Goal: Task Accomplishment & Management: Use online tool/utility

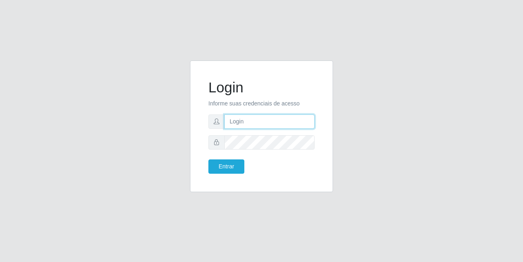
click at [262, 117] on input "text" at bounding box center [269, 121] width 90 height 14
type input "[EMAIL_ADDRESS][DOMAIN_NAME]"
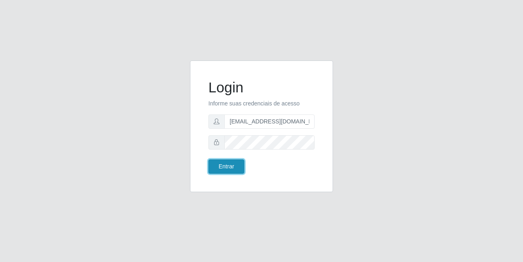
click at [221, 159] on button "Entrar" at bounding box center [226, 166] width 36 height 14
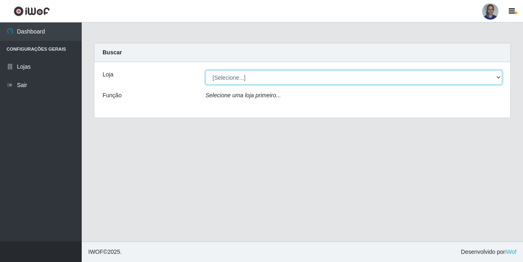
click at [478, 77] on select "[Selecione...] Supermercado [GEOGRAPHIC_DATA]" at bounding box center [353, 77] width 297 height 14
select select "165"
click at [205, 70] on select "[Selecione...] Supermercado [GEOGRAPHIC_DATA]" at bounding box center [353, 77] width 297 height 14
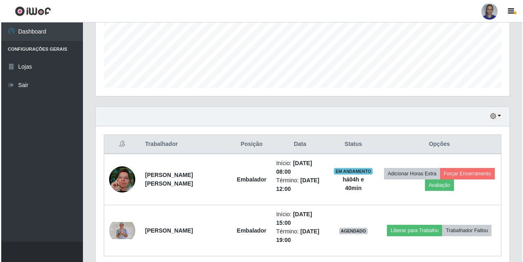
scroll to position [237, 0]
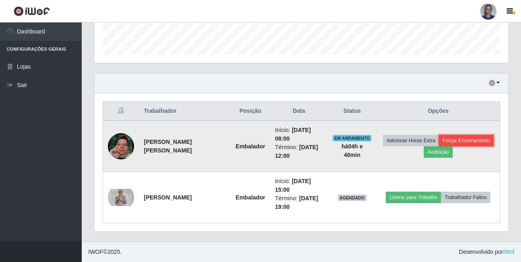
click at [477, 140] on button "Forçar Encerramento" at bounding box center [466, 140] width 55 height 11
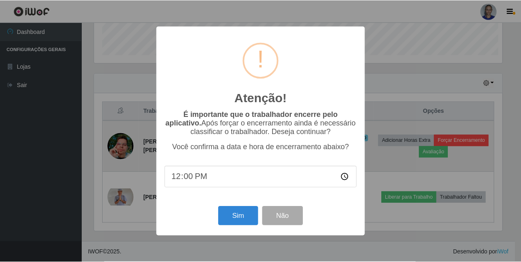
scroll to position [170, 410]
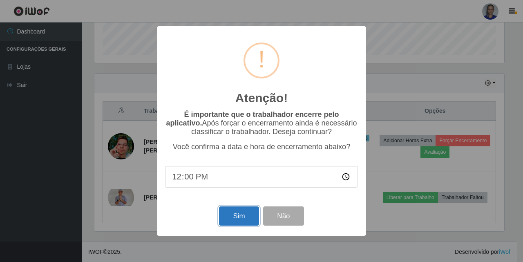
click at [248, 224] on button "Sim" at bounding box center [239, 215] width 40 height 19
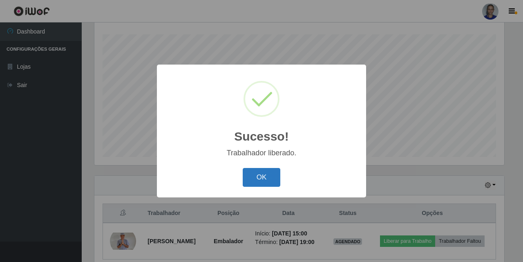
click at [269, 182] on button "OK" at bounding box center [262, 177] width 38 height 19
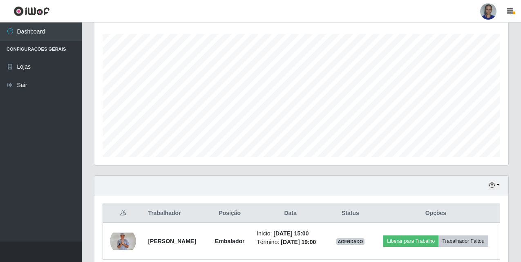
scroll to position [172, 0]
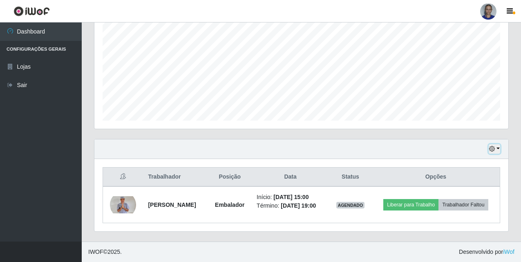
click at [496, 147] on button "button" at bounding box center [493, 148] width 11 height 9
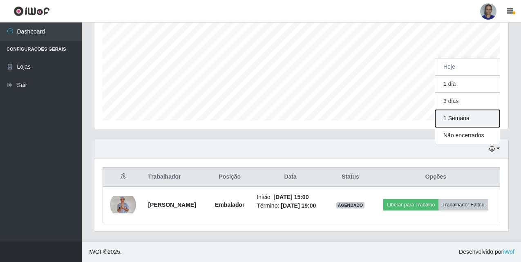
click at [478, 118] on button "1 Semana" at bounding box center [467, 118] width 65 height 17
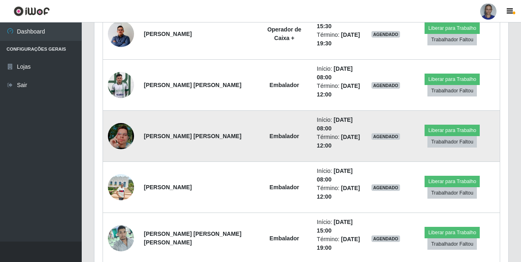
scroll to position [1003, 0]
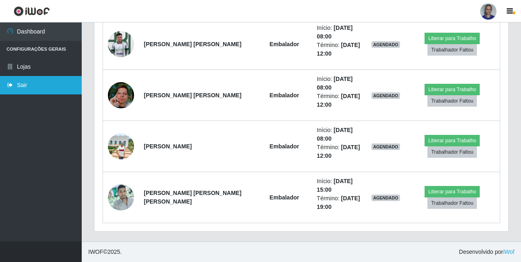
click at [14, 86] on link "Sair" at bounding box center [41, 85] width 82 height 18
